Goal: Transaction & Acquisition: Purchase product/service

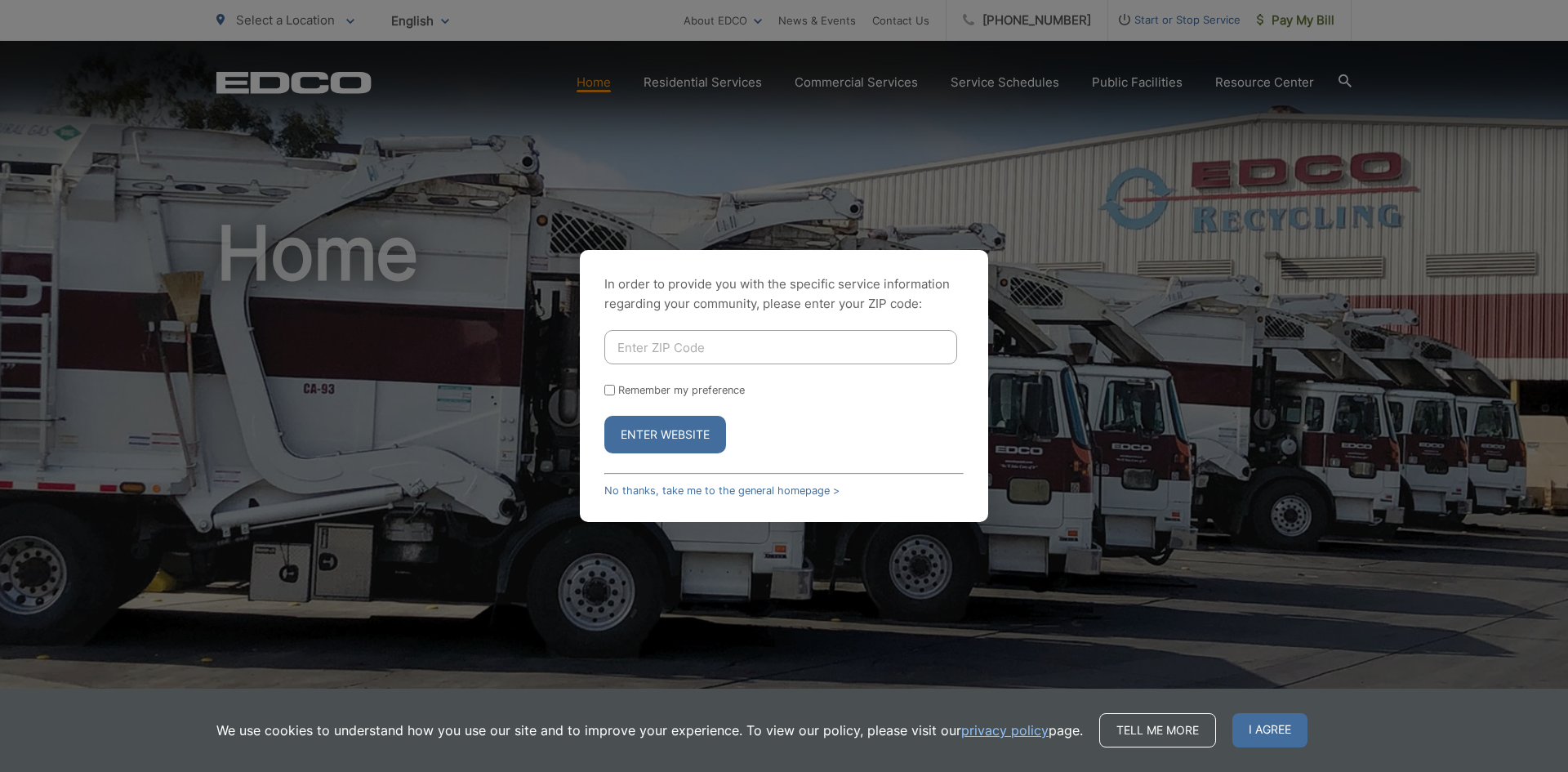
click at [713, 355] on input "Enter ZIP Code" at bounding box center [781, 347] width 353 height 34
type input "91945"
click at [691, 441] on button "Enter Website" at bounding box center [665, 434] width 122 height 38
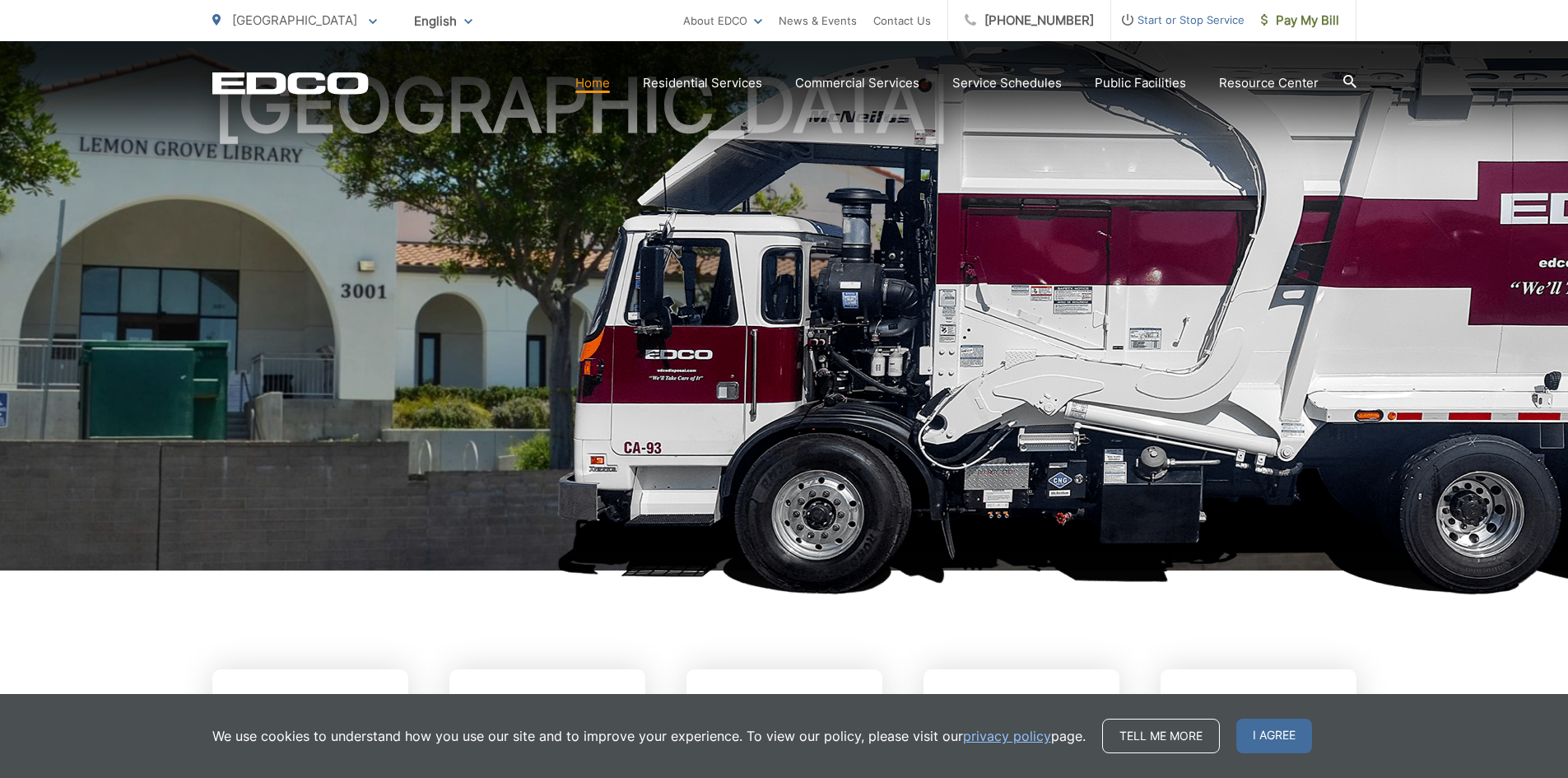
scroll to position [165, 0]
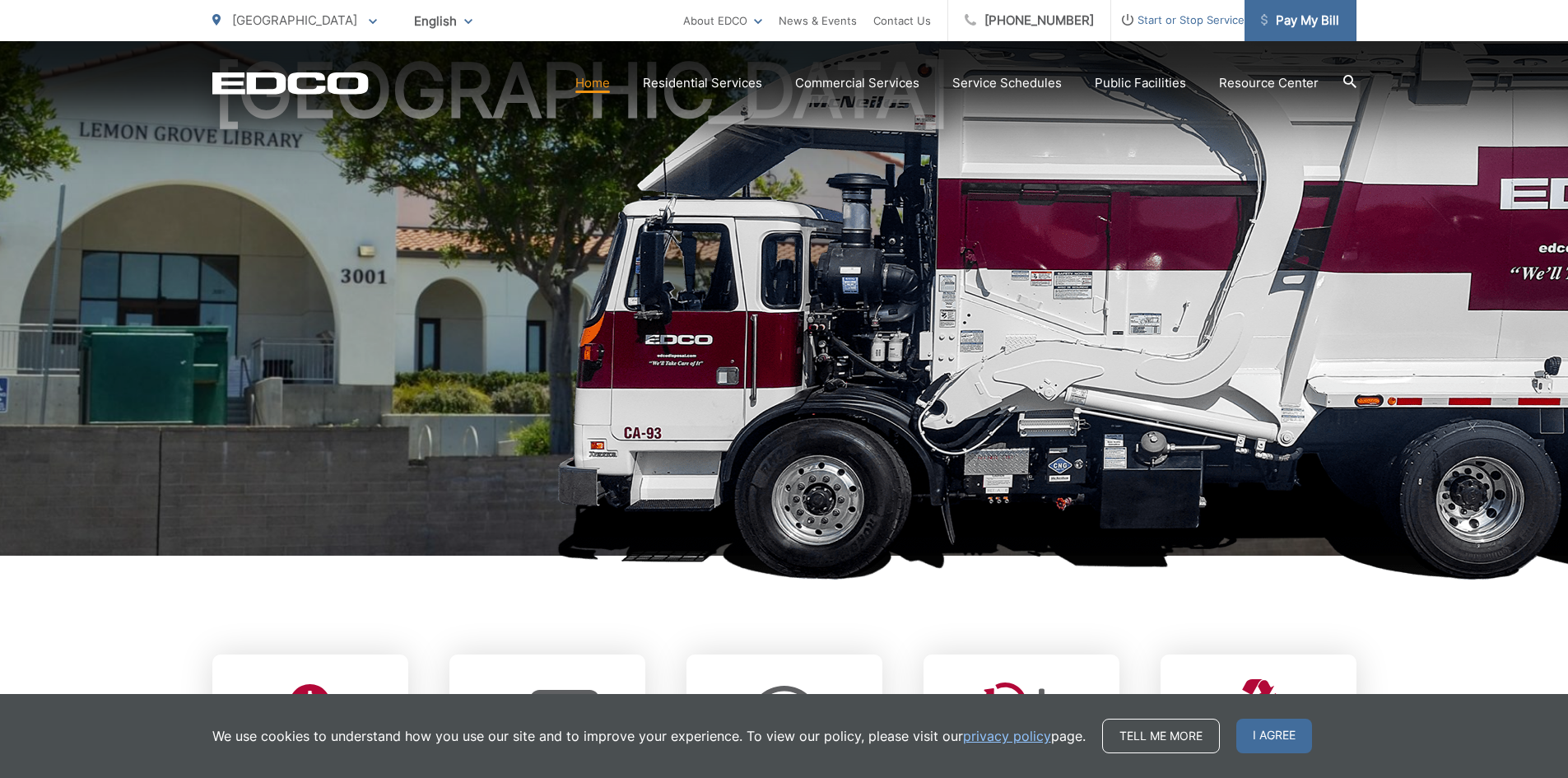
click at [1309, 22] on span "Pay My Bill" at bounding box center [1300, 20] width 78 height 20
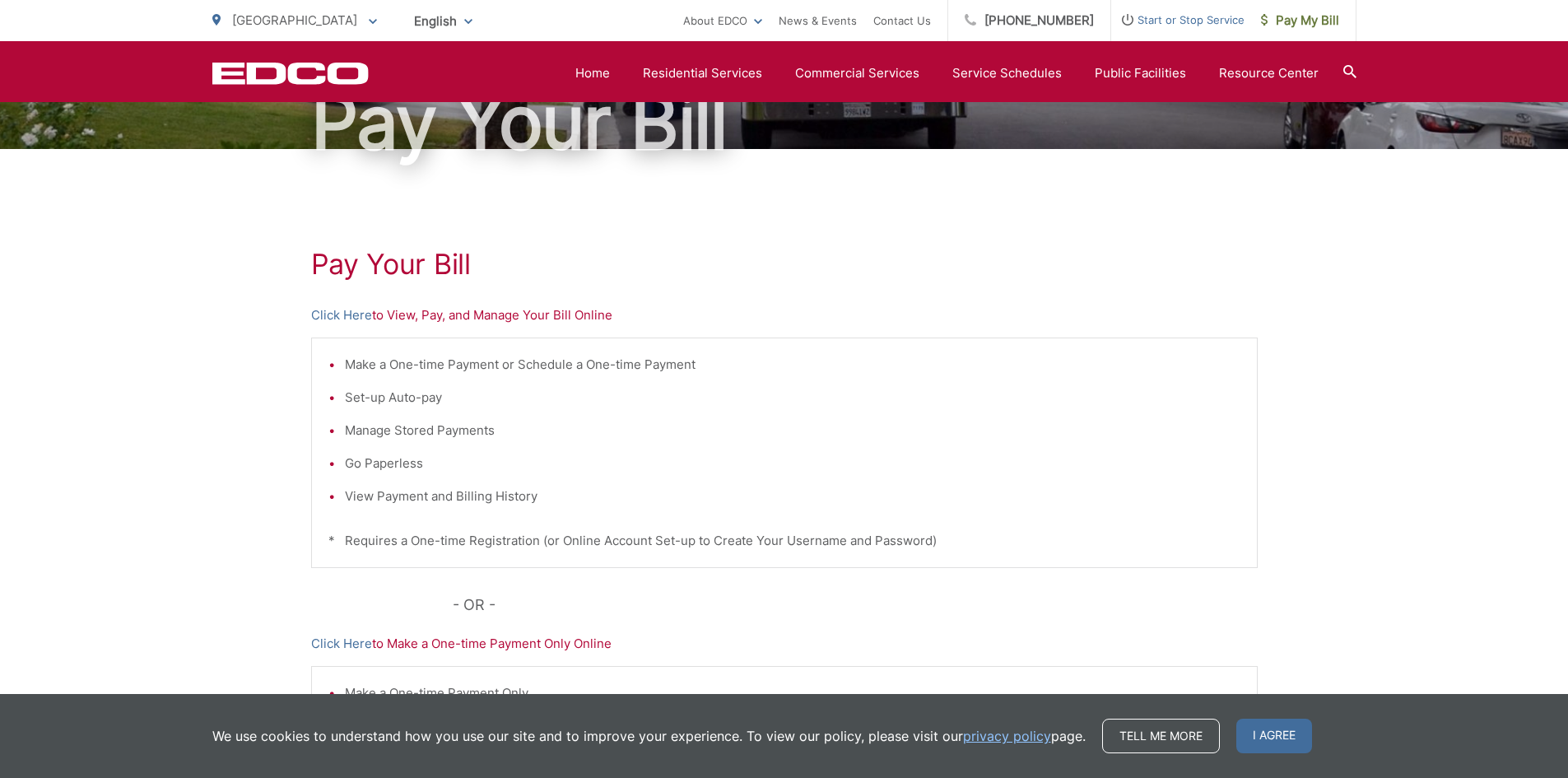
scroll to position [63, 0]
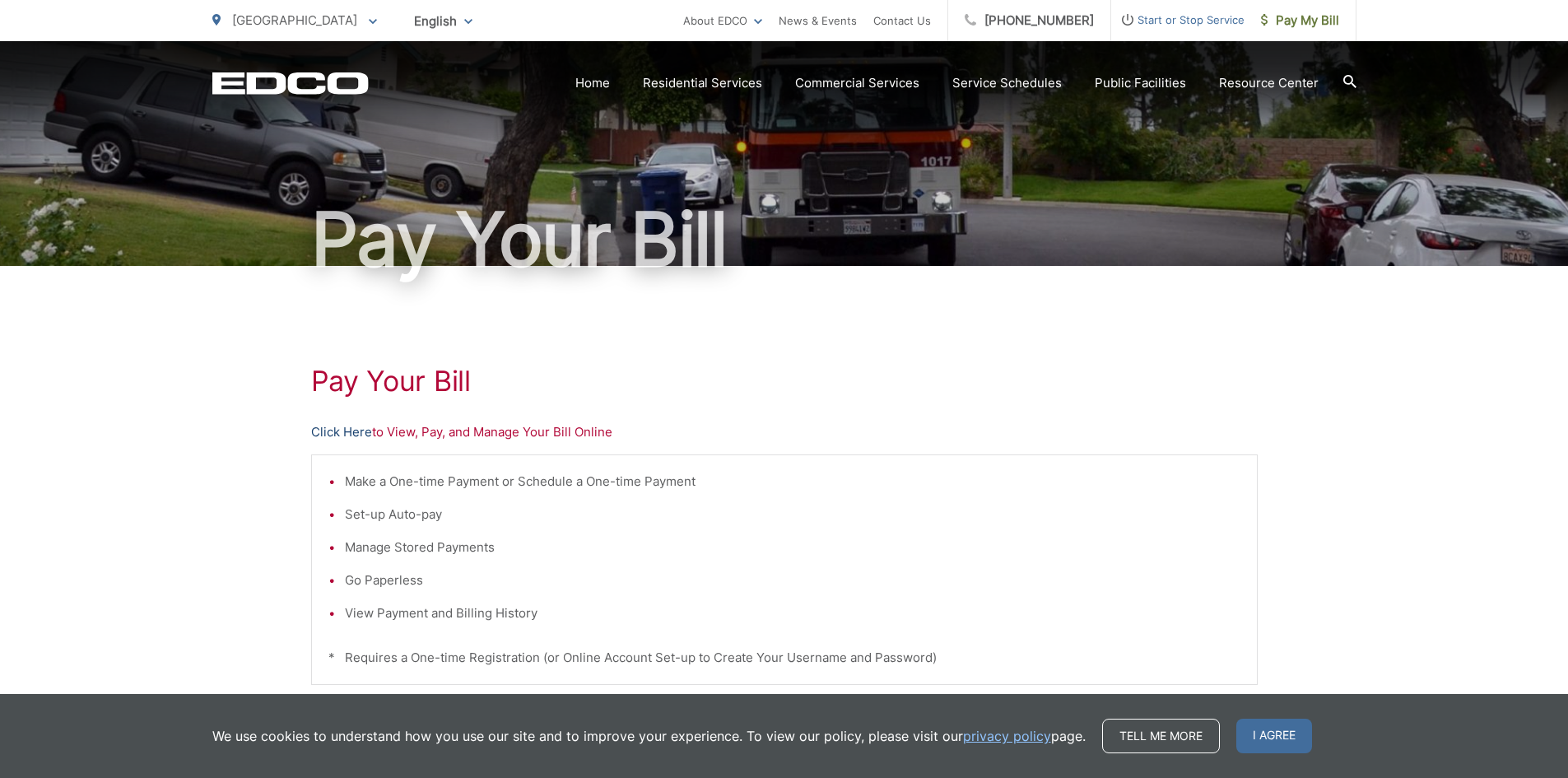
click at [362, 429] on link "Click Here" at bounding box center [342, 432] width 61 height 20
